Goal: Task Accomplishment & Management: Complete application form

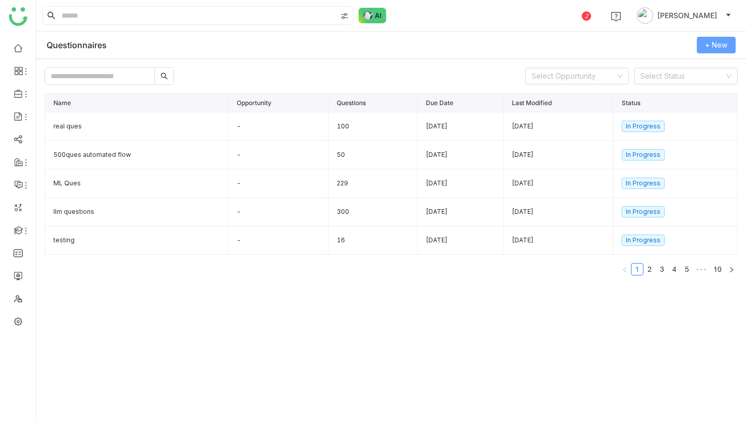
click at [719, 48] on span "+ New" at bounding box center [716, 44] width 22 height 11
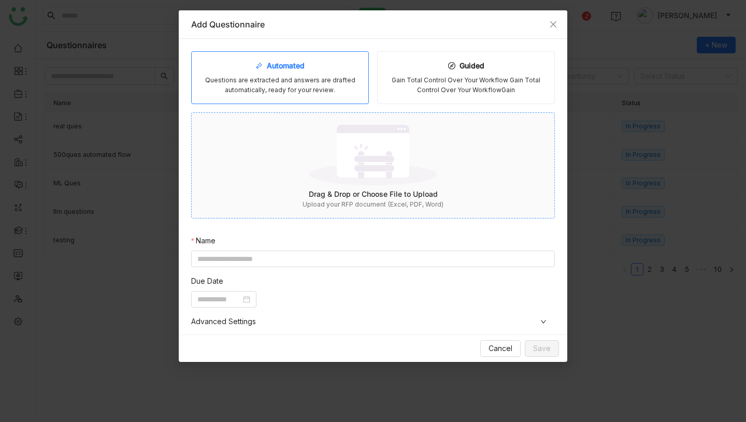
click at [388, 167] on img at bounding box center [372, 154] width 127 height 67
click at [454, 66] on icon at bounding box center [451, 65] width 7 height 7
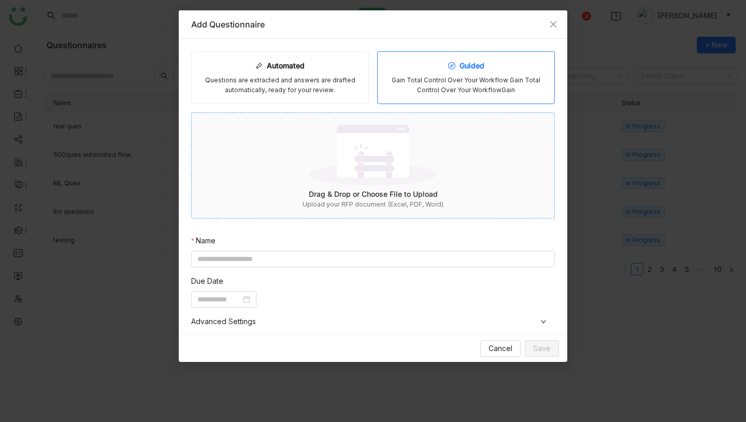
click at [371, 196] on div "Drag & Drop or Choose File to Upload" at bounding box center [373, 193] width 362 height 11
click at [342, 261] on input at bounding box center [372, 259] width 363 height 17
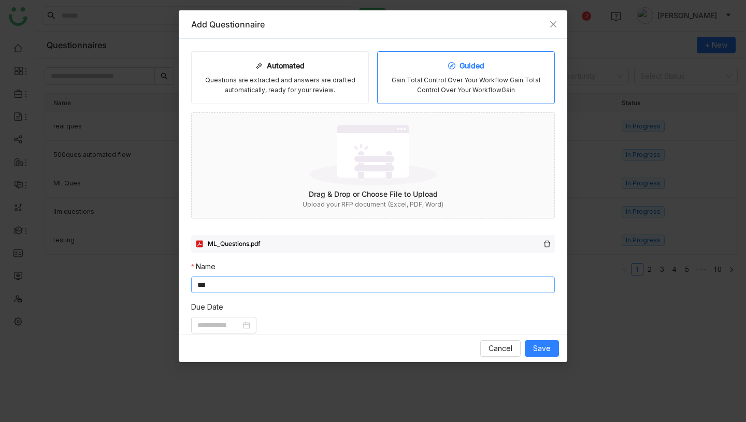
scroll to position [188, 0]
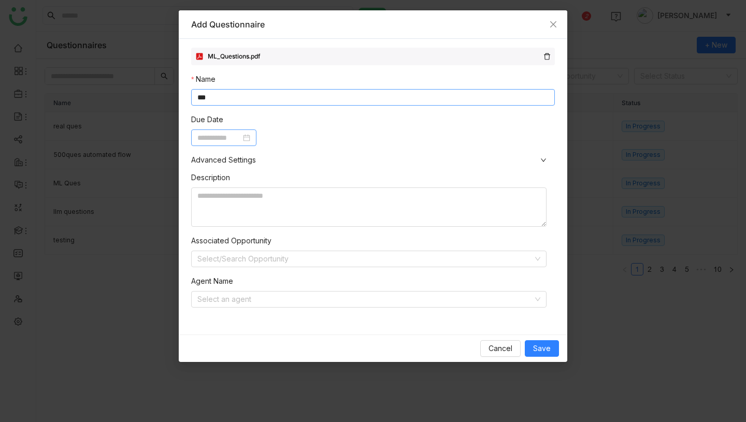
type input "***"
click at [232, 141] on input at bounding box center [218, 137] width 43 height 11
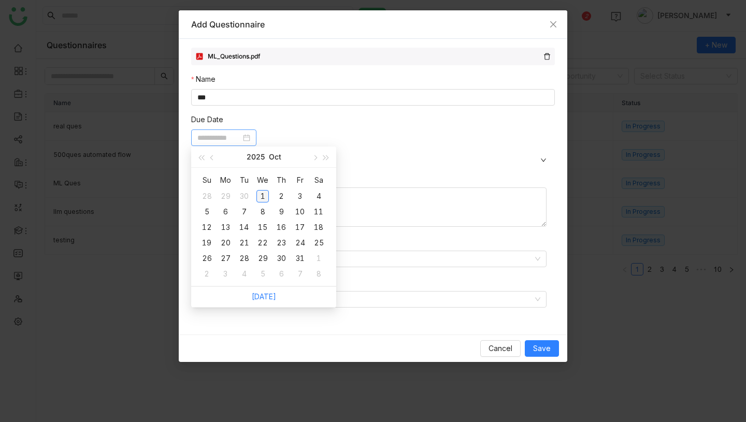
click at [260, 194] on div "1" at bounding box center [262, 196] width 12 height 12
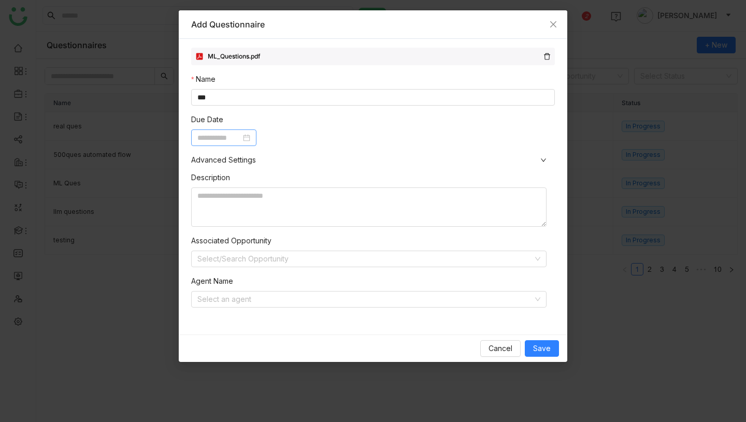
type input "**********"
click at [269, 300] on input at bounding box center [364, 299] width 335 height 16
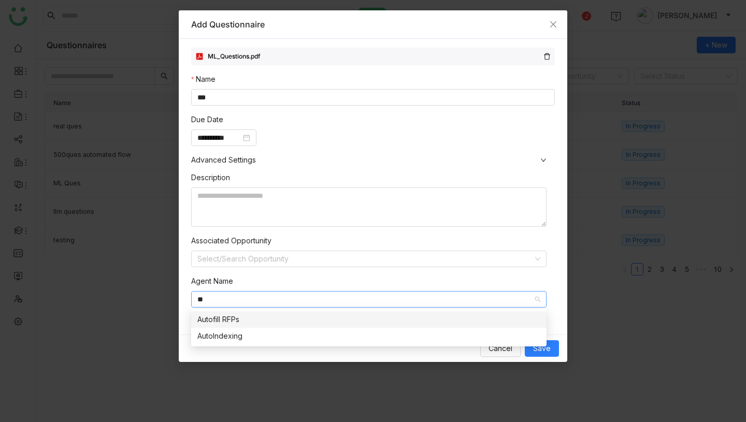
type input "**"
click at [275, 323] on div "Autofill RFPs" at bounding box center [368, 319] width 343 height 11
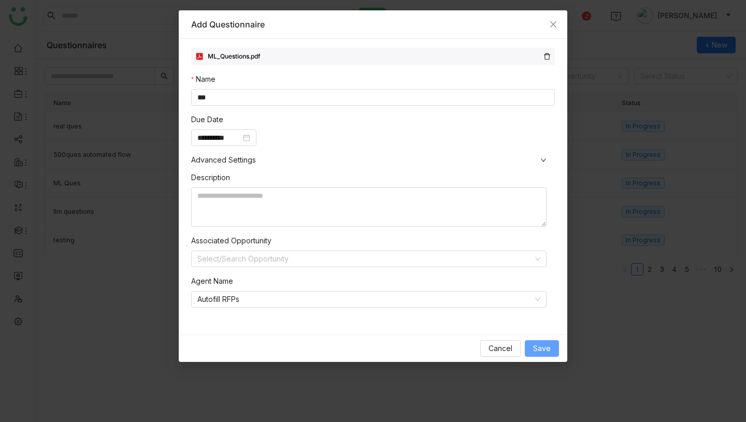
click at [543, 347] on span "Save" at bounding box center [542, 348] width 18 height 11
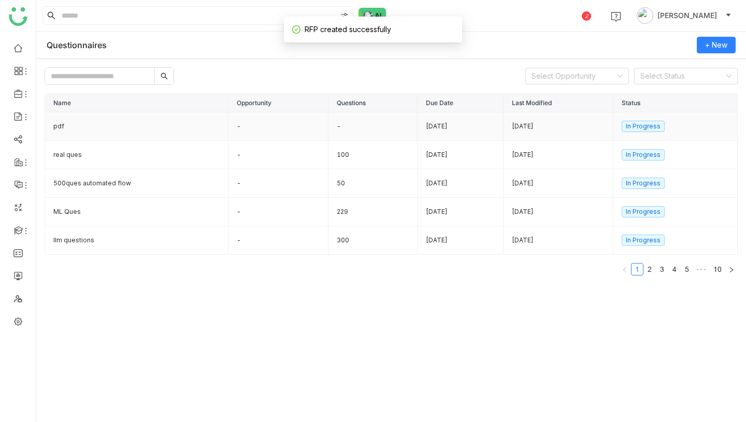
click at [185, 125] on td "pdf" at bounding box center [136, 126] width 183 height 28
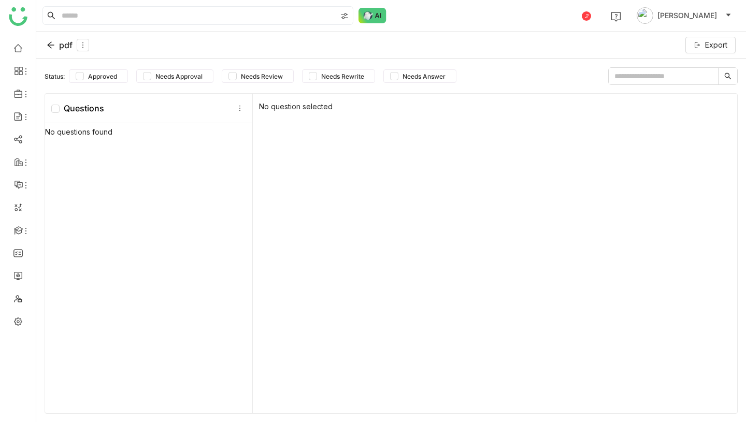
click at [55, 40] on div "pdf" at bounding box center [68, 45] width 42 height 12
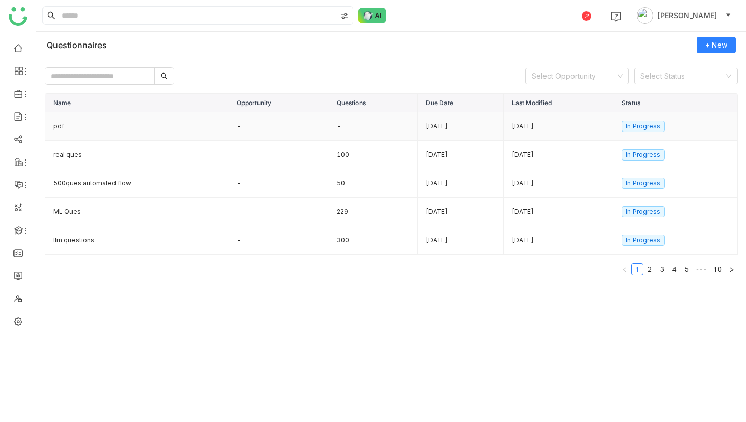
click at [152, 125] on td "pdf" at bounding box center [136, 126] width 183 height 28
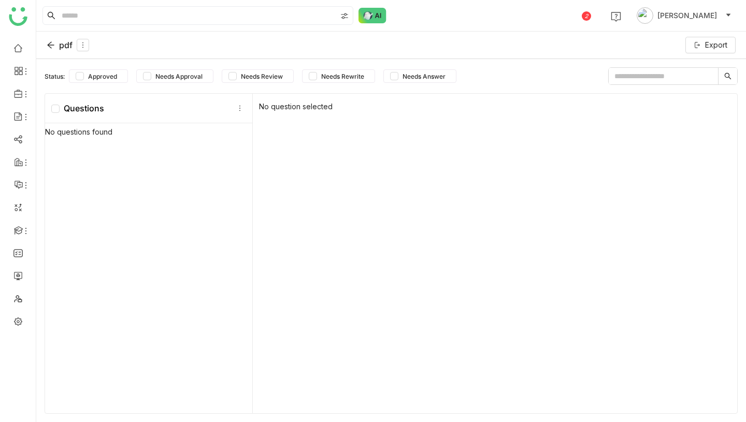
click at [63, 44] on div "pdf" at bounding box center [68, 45] width 42 height 12
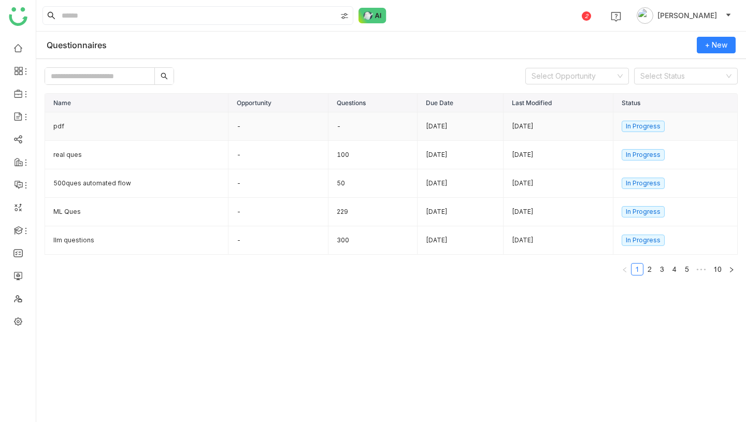
click at [144, 126] on td "pdf" at bounding box center [136, 126] width 183 height 28
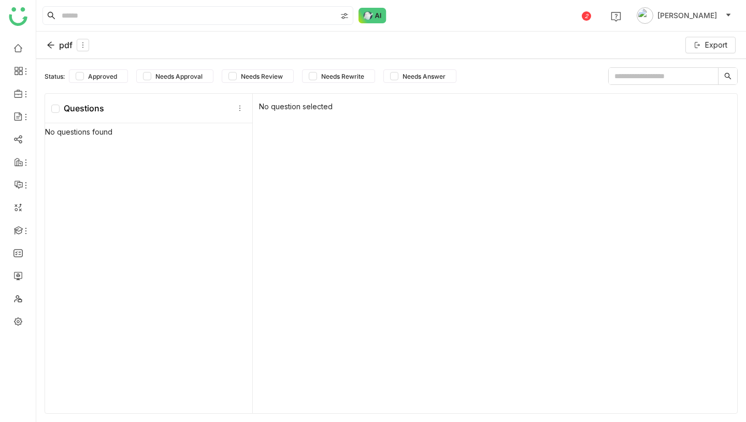
click at [59, 46] on div "pdf" at bounding box center [68, 45] width 42 height 12
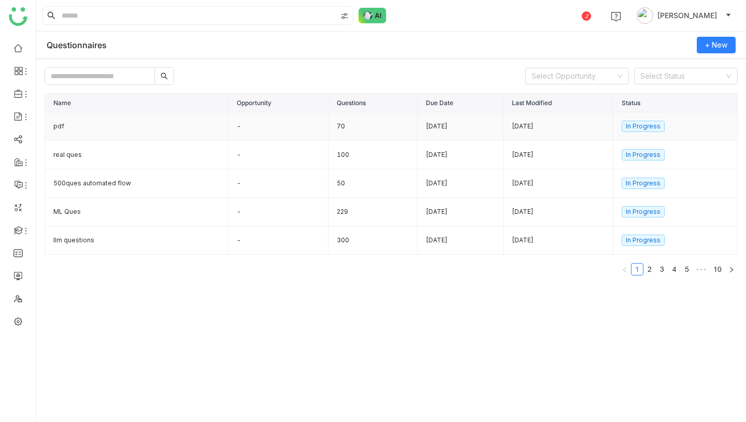
click at [101, 127] on td "pdf" at bounding box center [136, 126] width 183 height 28
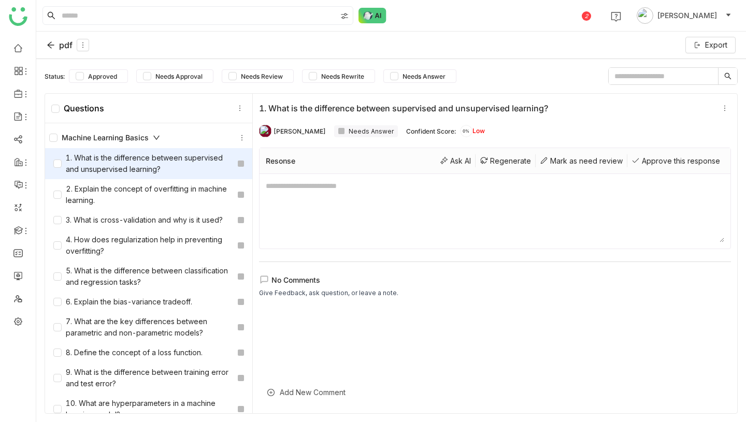
click at [157, 139] on icon at bounding box center [156, 137] width 7 height 7
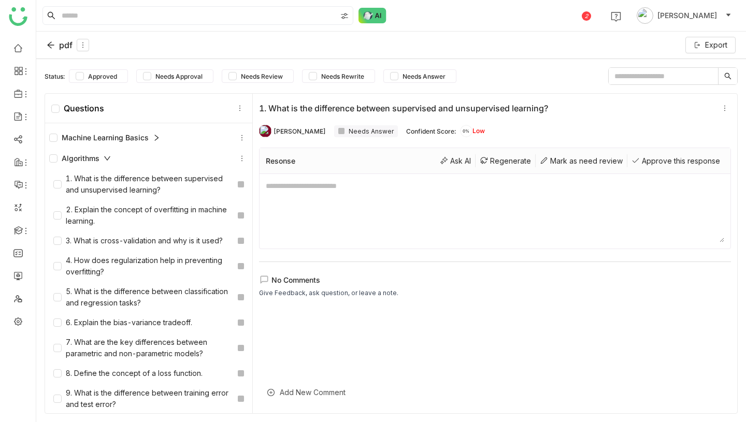
click at [105, 158] on icon at bounding box center [107, 158] width 7 height 7
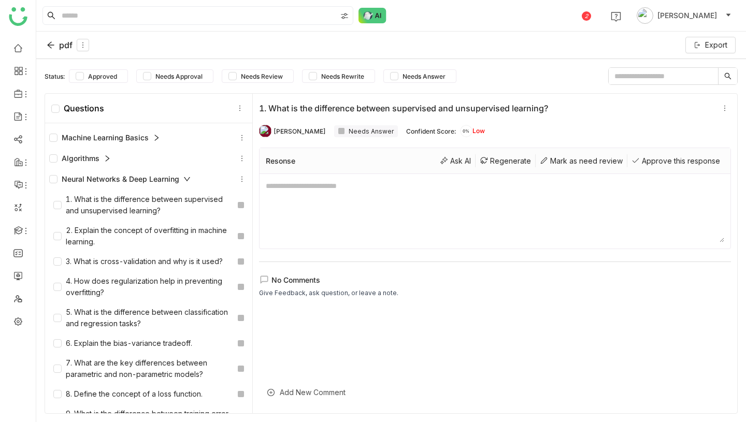
click at [182, 183] on div "Neural Networks & Deep Learning" at bounding box center [119, 178] width 141 height 11
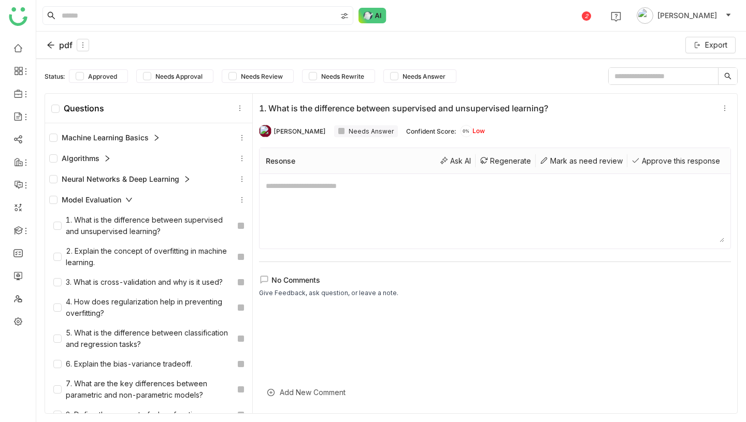
click at [126, 197] on icon at bounding box center [128, 199] width 7 height 7
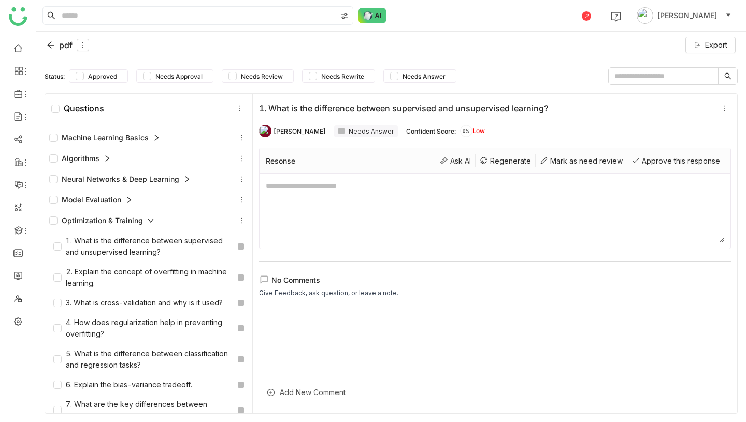
click at [140, 221] on div "Optimization & Training" at bounding box center [101, 220] width 105 height 11
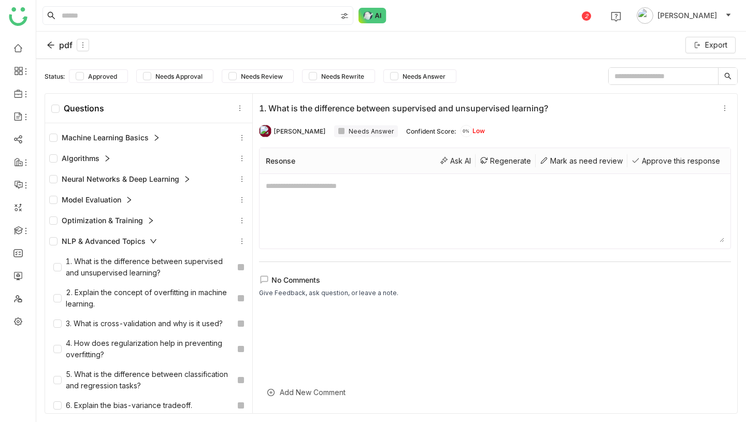
click at [138, 239] on div "NLP & Advanced Topics" at bounding box center [103, 241] width 108 height 11
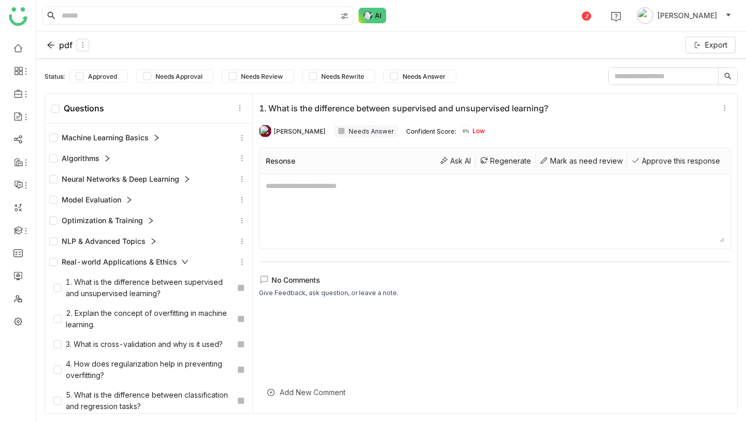
click at [136, 258] on div "Real-world Applications & Ethics" at bounding box center [118, 261] width 139 height 11
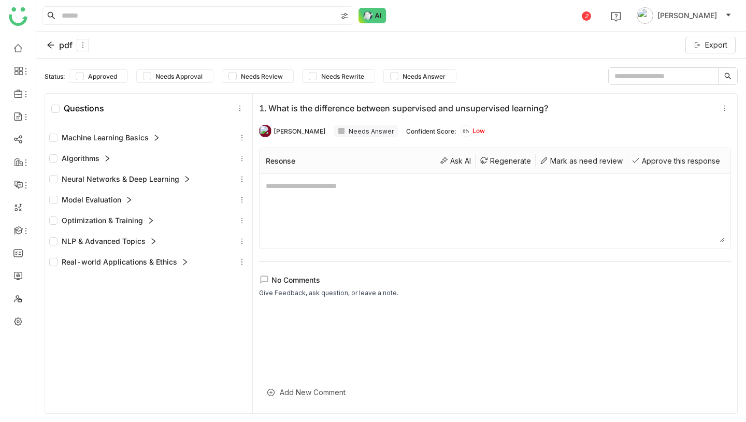
click at [53, 49] on div "pdf" at bounding box center [68, 45] width 42 height 12
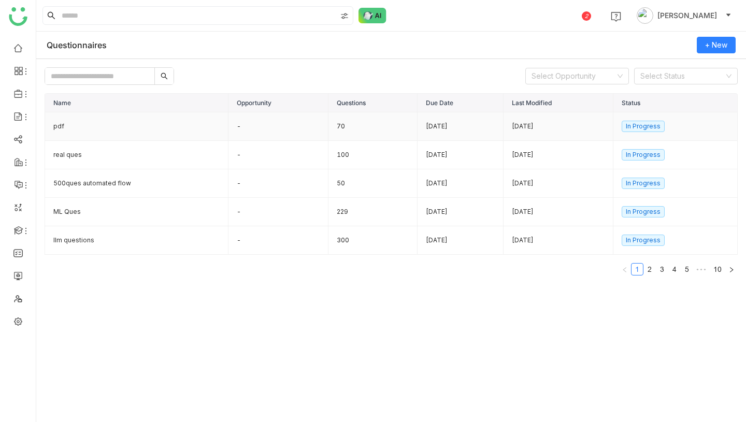
click at [287, 127] on td "-" at bounding box center [278, 126] width 100 height 28
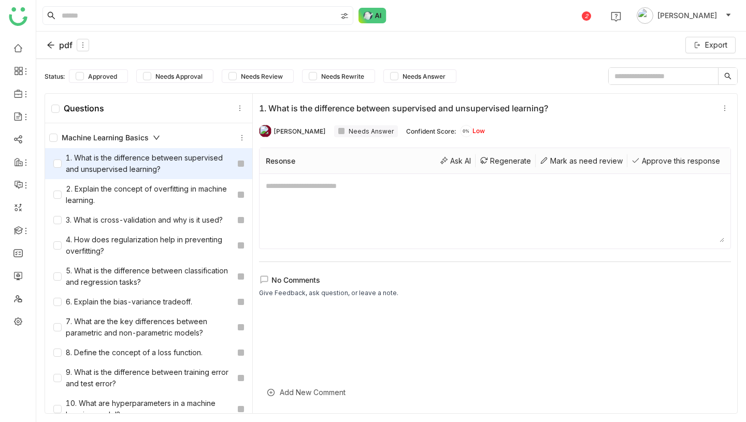
click at [105, 137] on div "Machine Learning Basics" at bounding box center [104, 137] width 111 height 11
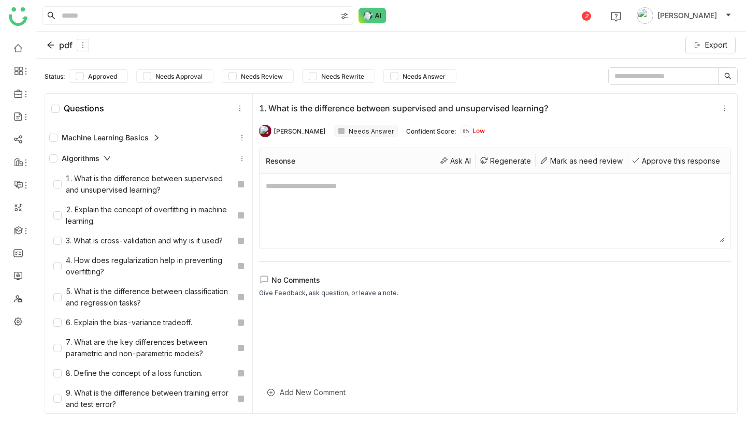
click at [101, 162] on div "Algorithms" at bounding box center [80, 158] width 62 height 11
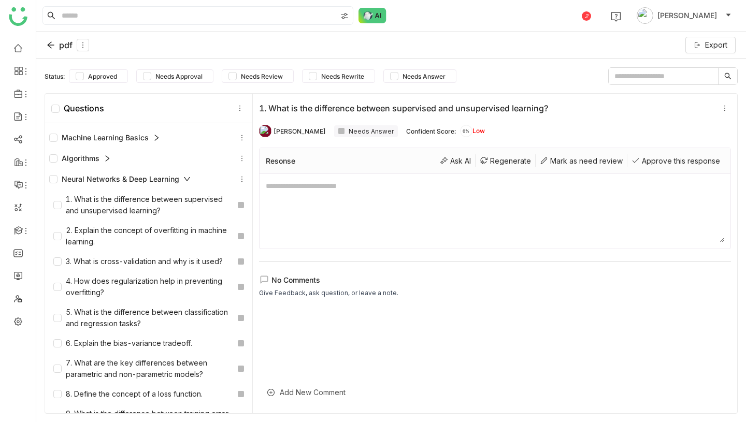
click at [101, 173] on div "Neural Networks & Deep Learning" at bounding box center [148, 179] width 199 height 12
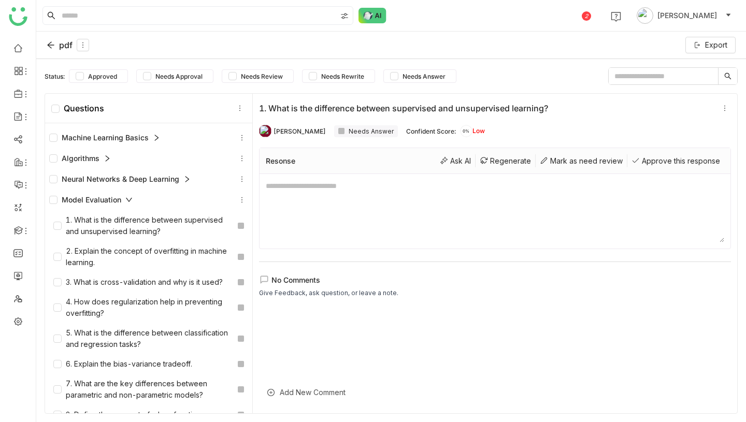
click at [106, 198] on div "Model Evaluation" at bounding box center [90, 199] width 83 height 11
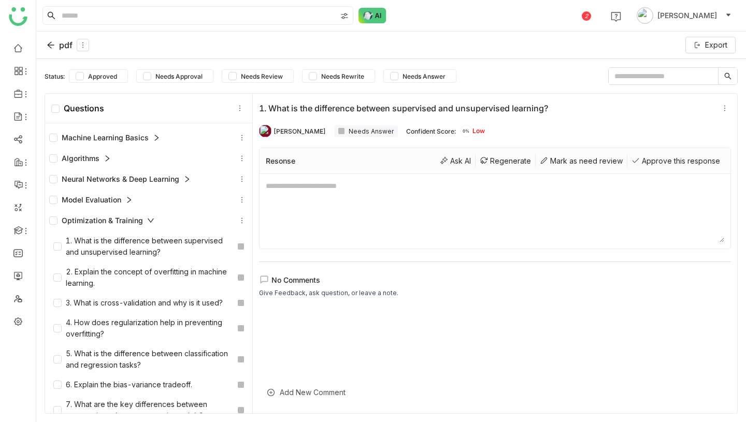
click at [111, 221] on div "Optimization & Training" at bounding box center [101, 220] width 105 height 11
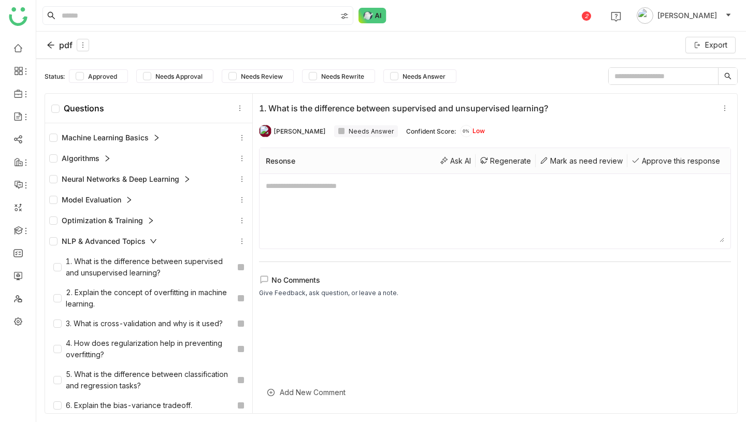
click at [112, 240] on div "NLP & Advanced Topics" at bounding box center [103, 241] width 108 height 11
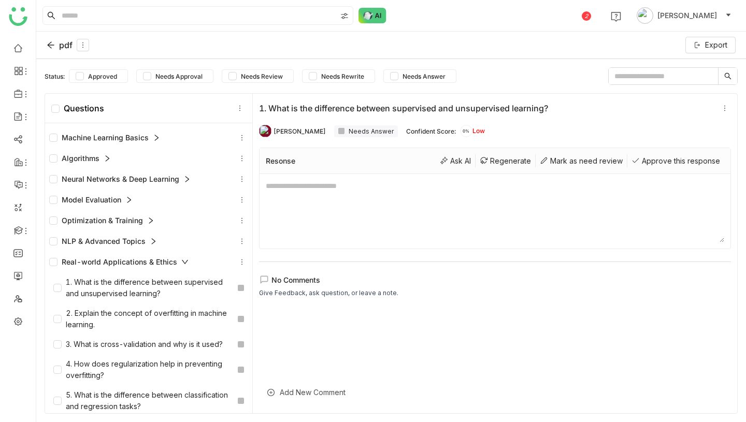
click at [111, 265] on div "Real-world Applications & Ethics" at bounding box center [118, 261] width 139 height 11
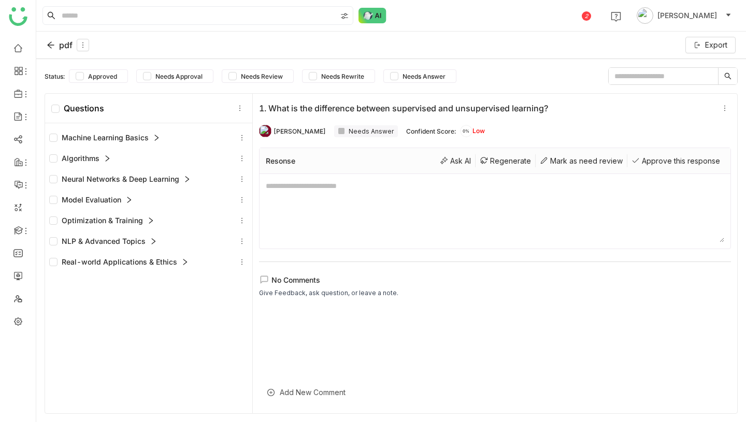
click at [59, 46] on div "pdf" at bounding box center [68, 45] width 42 height 12
